Goal: Register for event/course

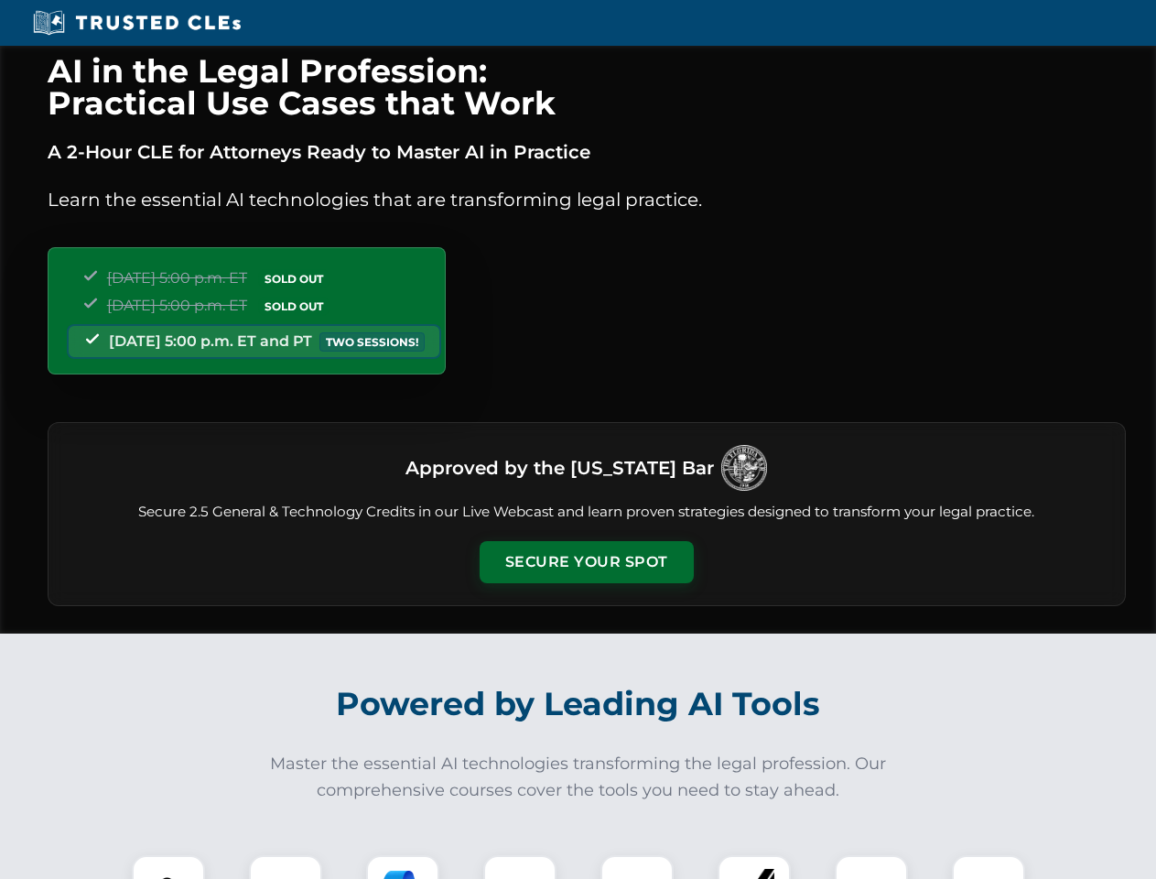
click at [586, 562] on button "Secure Your Spot" at bounding box center [587, 562] width 214 height 42
click at [168, 867] on img at bounding box center [168, 891] width 53 height 53
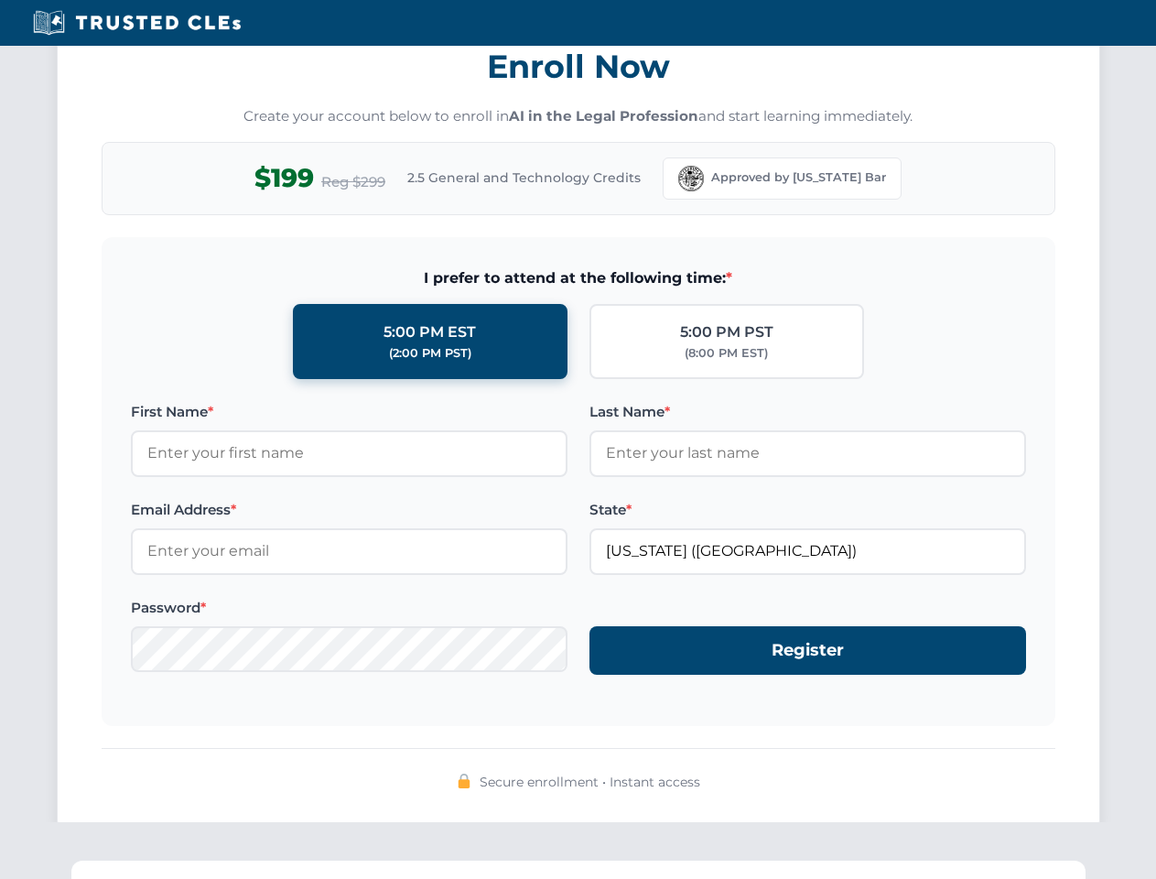
scroll to position [1797, 0]
